Goal: Complete application form

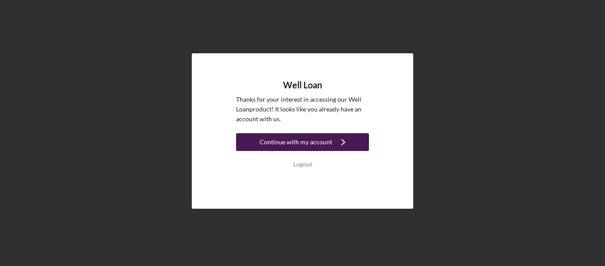
click at [309, 138] on div "Continue with my account" at bounding box center [296, 142] width 73 height 18
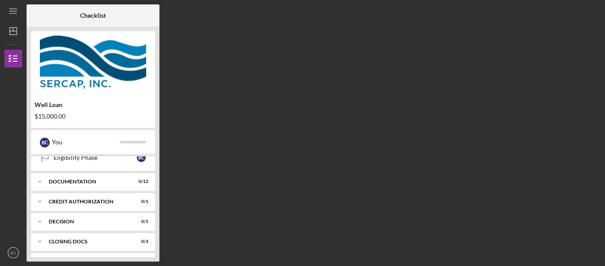
scroll to position [169, 0]
click at [121, 180] on div "Documentation" at bounding box center [88, 179] width 78 height 5
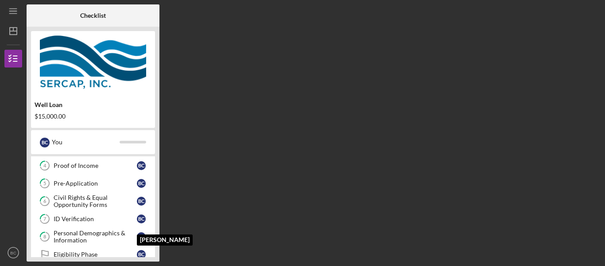
scroll to position [0, 0]
